Goal: Find specific page/section: Find specific page/section

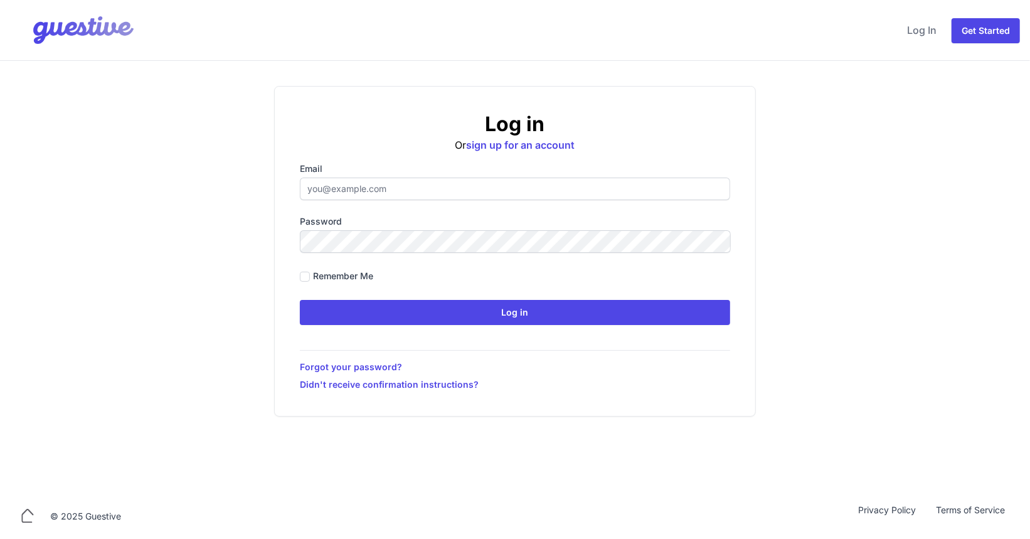
type input "[PERSON_NAME][EMAIL_ADDRESS][PERSON_NAME][DOMAIN_NAME]"
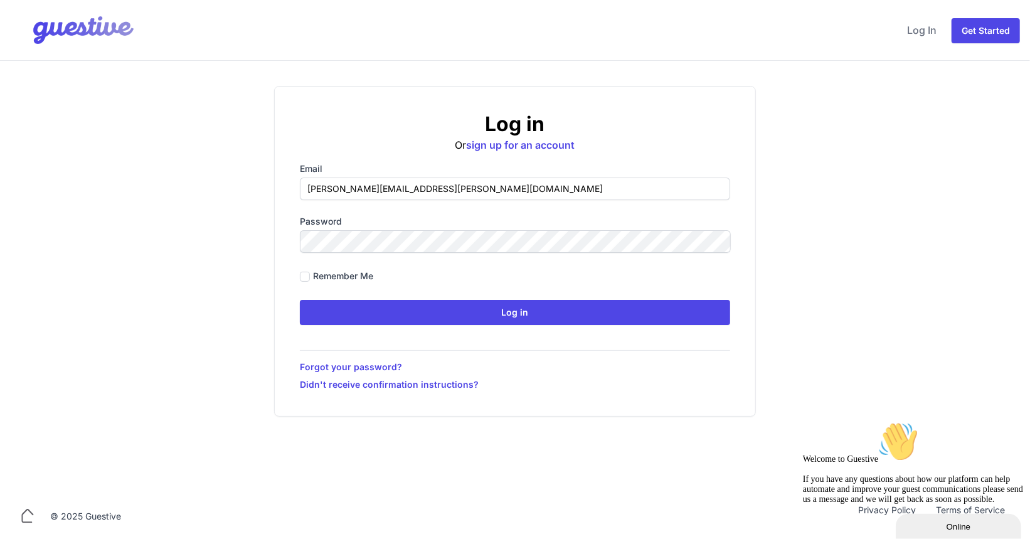
click at [799, 256] on div "Log in Or sign up for an account Email [PERSON_NAME][EMAIL_ADDRESS][PERSON_NAME…" at bounding box center [514, 251] width 963 height 330
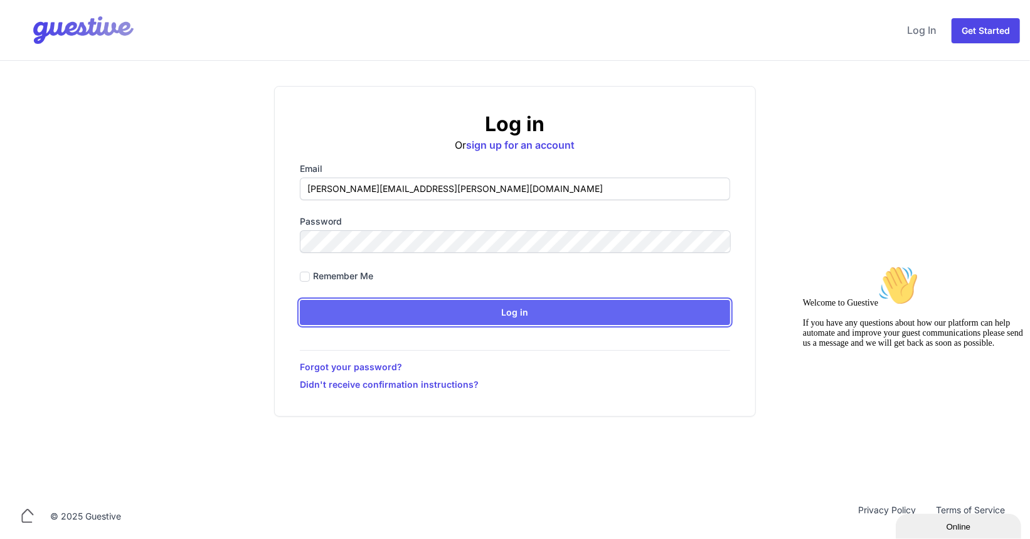
click at [567, 315] on input "Log in" at bounding box center [515, 312] width 430 height 25
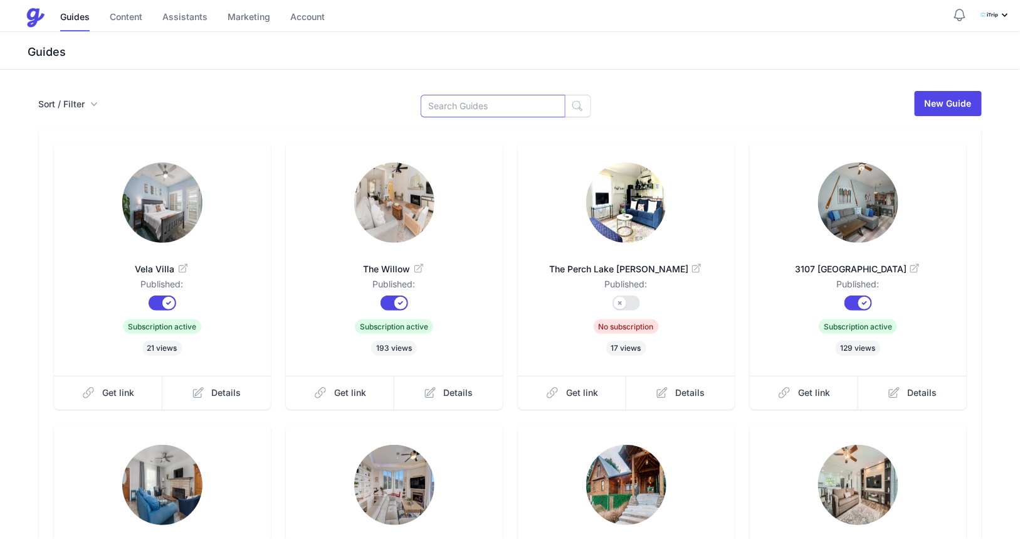
click at [457, 108] on input at bounding box center [493, 106] width 145 height 23
type input "a pool"
click at [573, 104] on icon "button" at bounding box center [577, 106] width 13 height 13
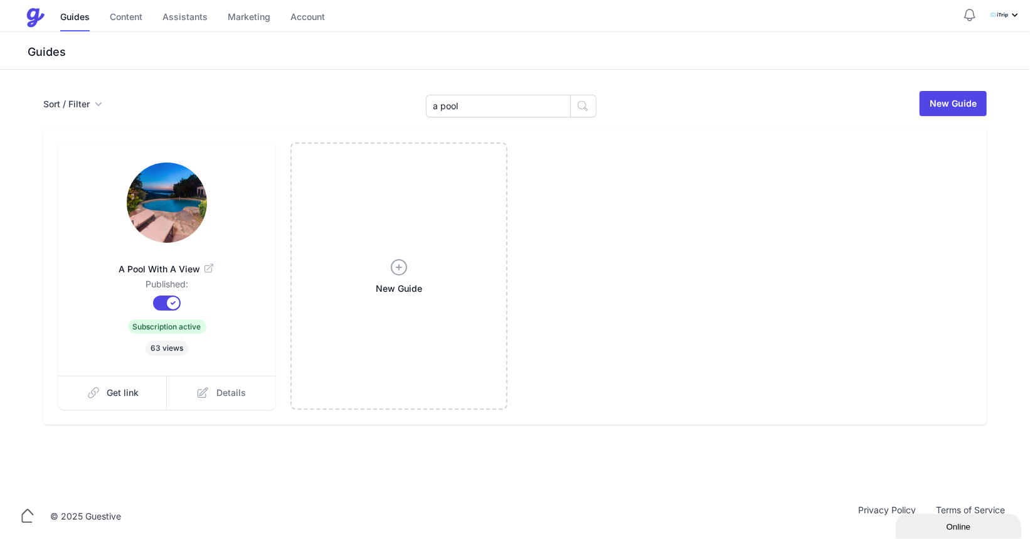
click at [236, 393] on span "Details" at bounding box center [230, 392] width 29 height 13
click at [209, 394] on link "Details" at bounding box center [221, 393] width 108 height 34
click at [208, 265] on icon at bounding box center [208, 268] width 8 height 8
